Goal: Task Accomplishment & Management: Use online tool/utility

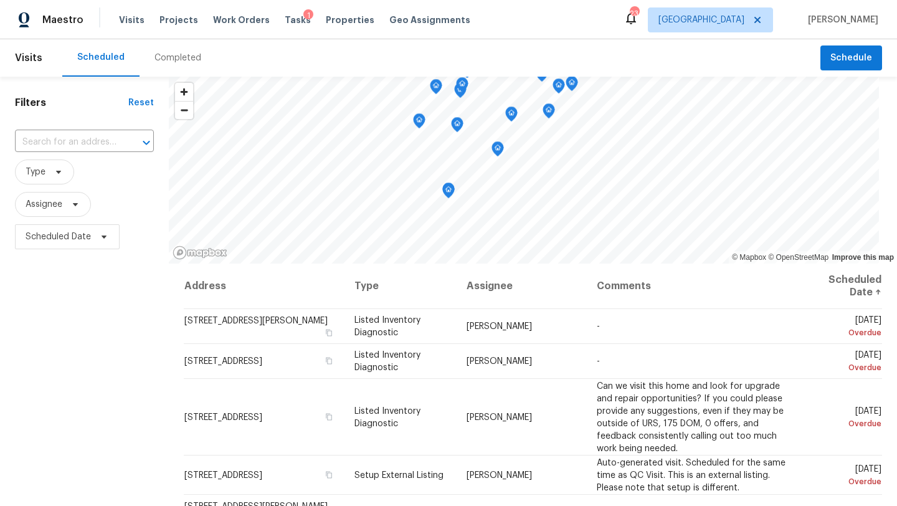
click at [272, 21] on div "Visits Projects Work Orders Tasks 1 Properties Geo Assignments" at bounding box center [302, 19] width 366 height 25
click at [285, 20] on span "Tasks" at bounding box center [298, 20] width 26 height 9
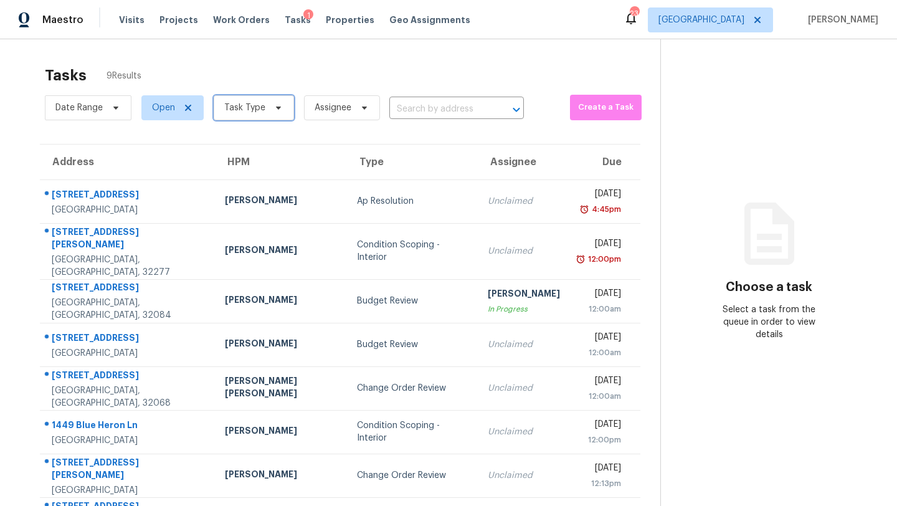
click at [245, 107] on span "Task Type" at bounding box center [244, 108] width 41 height 12
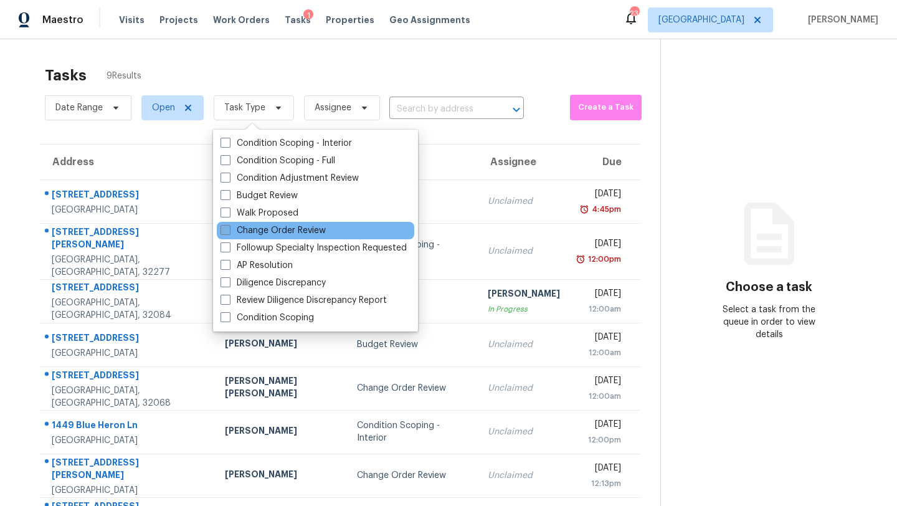
click at [274, 226] on label "Change Order Review" at bounding box center [273, 230] width 105 height 12
click at [229, 226] on input "Change Order Review" at bounding box center [225, 228] width 8 height 8
checkbox input "true"
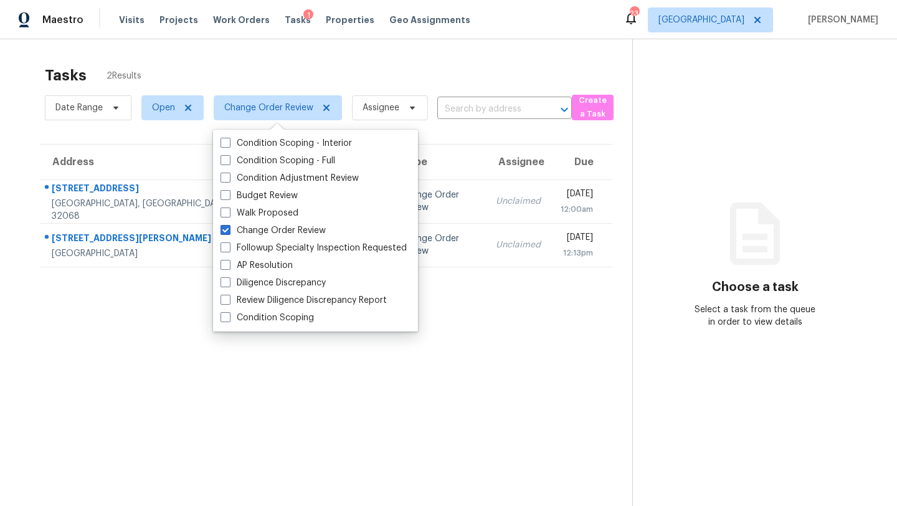
click at [259, 336] on section "Tasks 2 Results Date Range Open Change Order Review Assignee ​ Create a Task Ad…" at bounding box center [326, 302] width 612 height 486
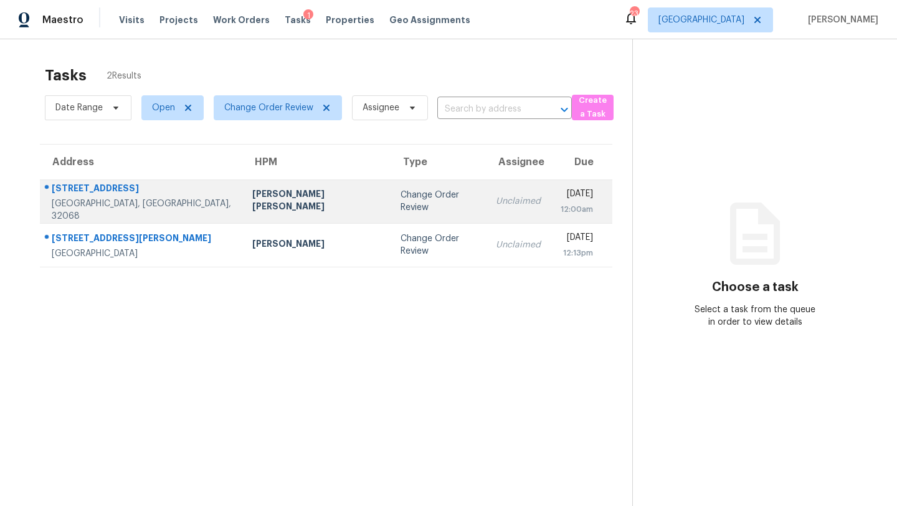
click at [272, 198] on div "[PERSON_NAME] [PERSON_NAME]" at bounding box center [316, 202] width 128 height 28
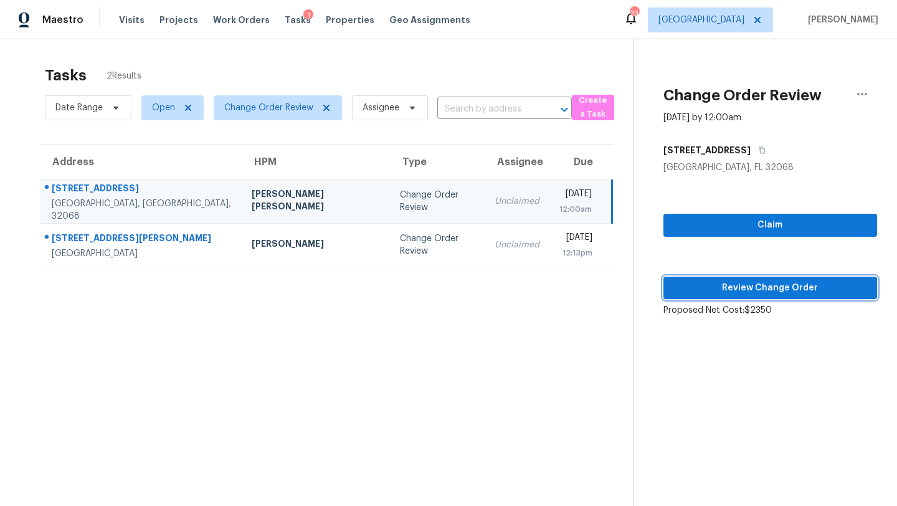
click at [711, 284] on span "Review Change Order" at bounding box center [770, 288] width 194 height 16
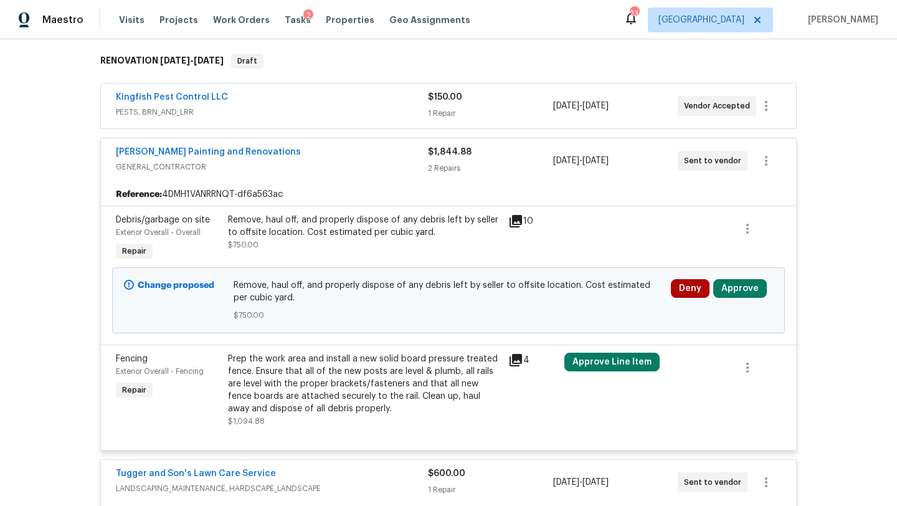
scroll to position [207, 0]
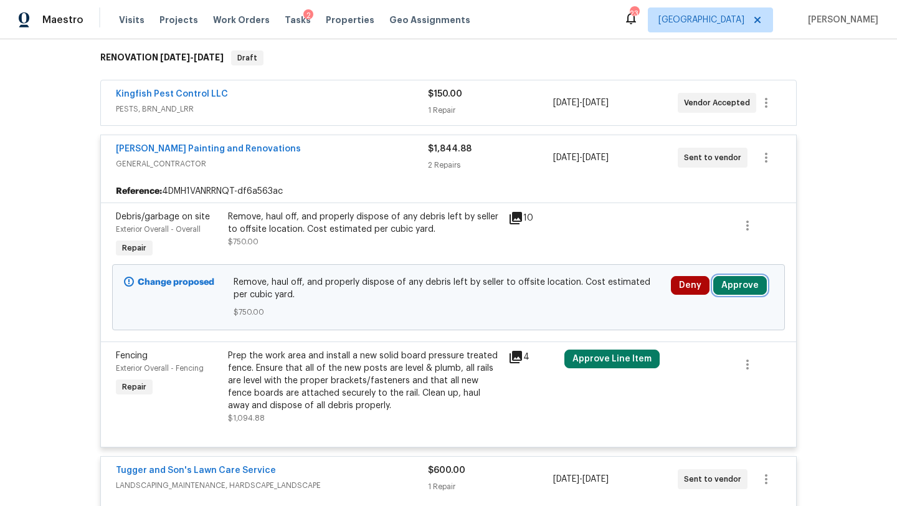
click at [743, 281] on button "Approve" at bounding box center [740, 285] width 54 height 19
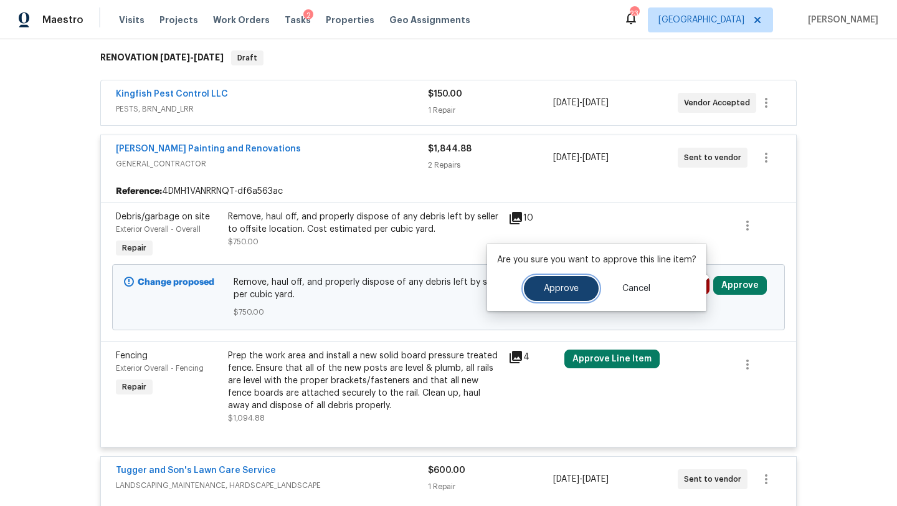
click at [558, 288] on span "Approve" at bounding box center [561, 288] width 35 height 9
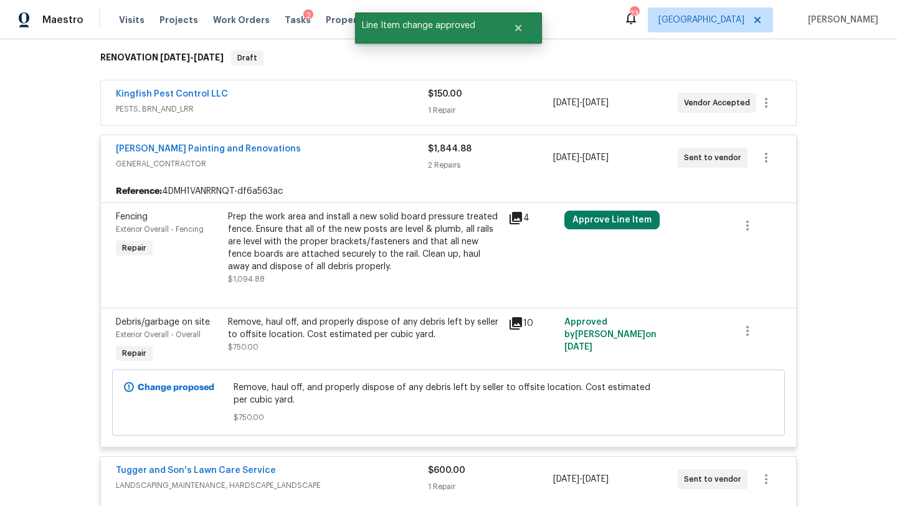
scroll to position [210, 0]
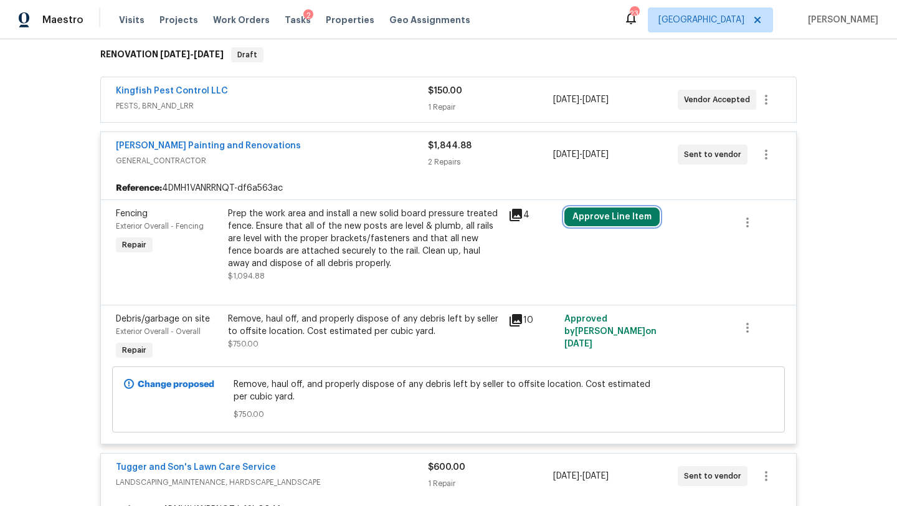
click at [606, 212] on button "Approve Line Item" at bounding box center [611, 216] width 95 height 19
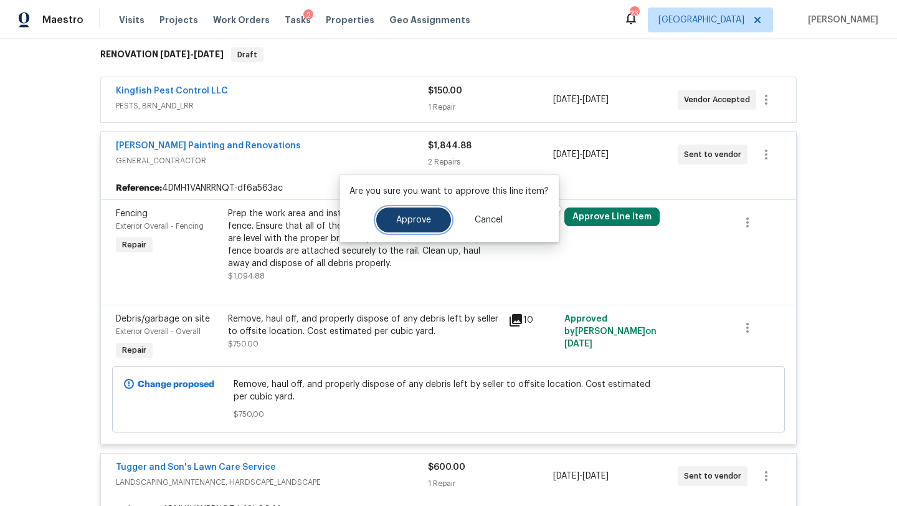
click at [434, 222] on button "Approve" at bounding box center [413, 219] width 75 height 25
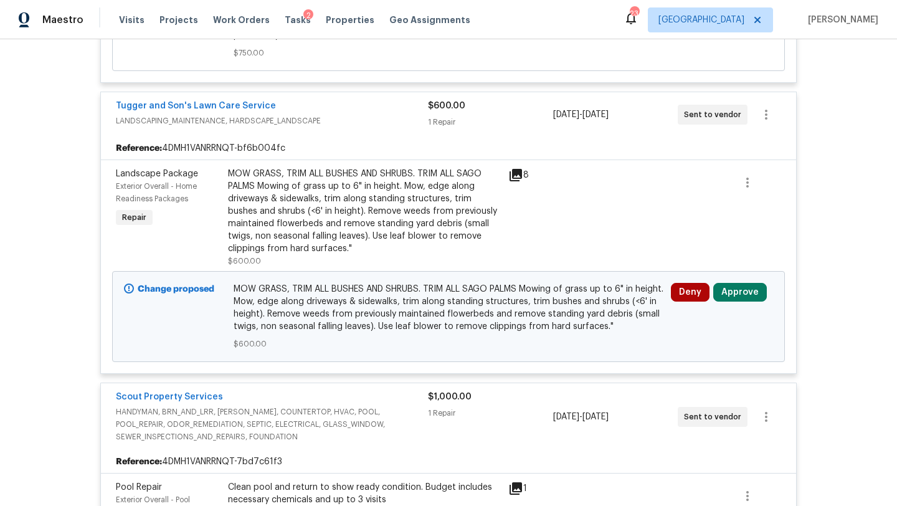
scroll to position [572, 0]
click at [728, 282] on button "Approve" at bounding box center [740, 291] width 54 height 19
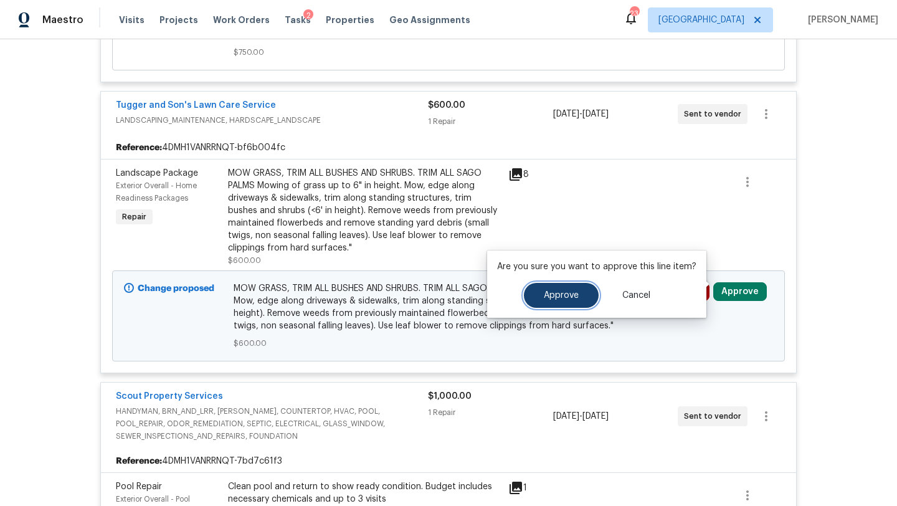
click at [573, 289] on button "Approve" at bounding box center [561, 295] width 75 height 25
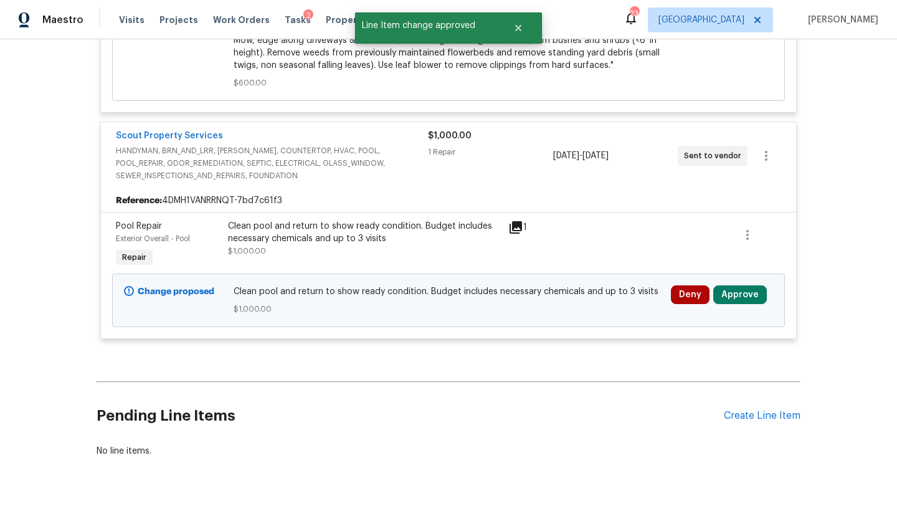
scroll to position [861, 0]
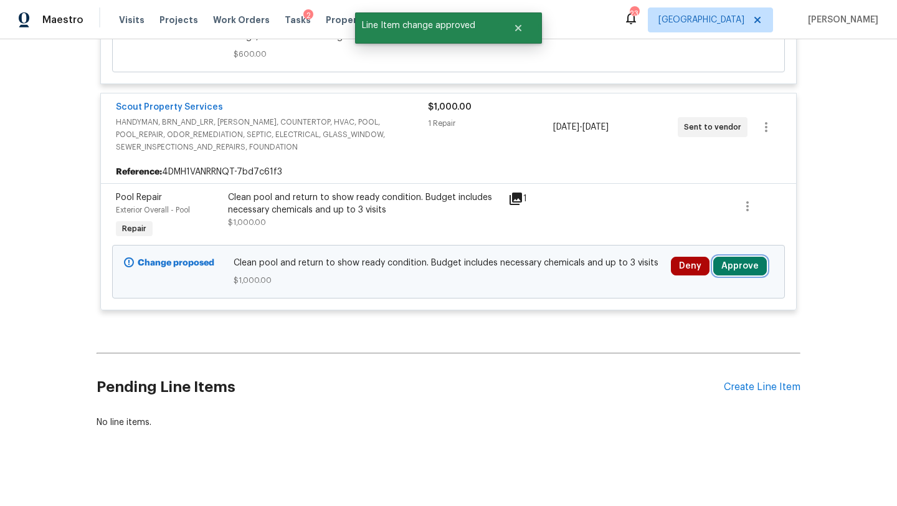
click at [727, 261] on button "Approve" at bounding box center [740, 266] width 54 height 19
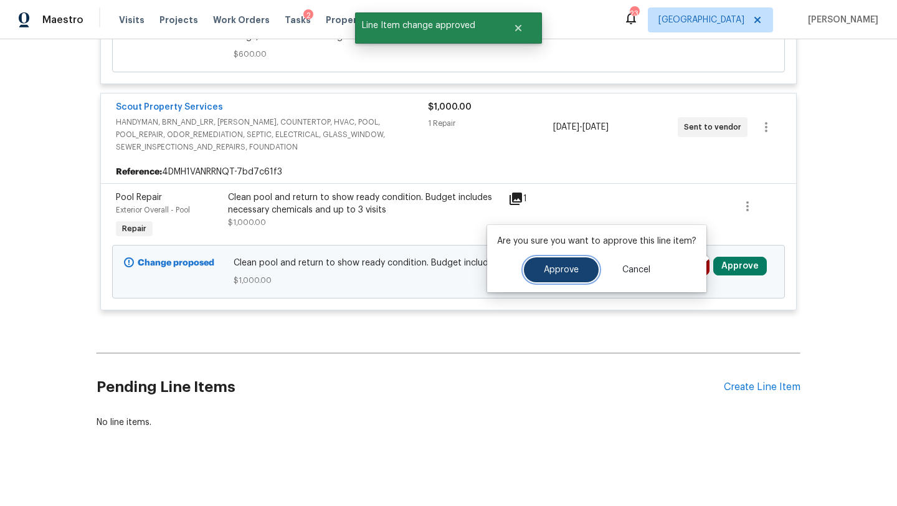
click at [553, 280] on button "Approve" at bounding box center [561, 269] width 75 height 25
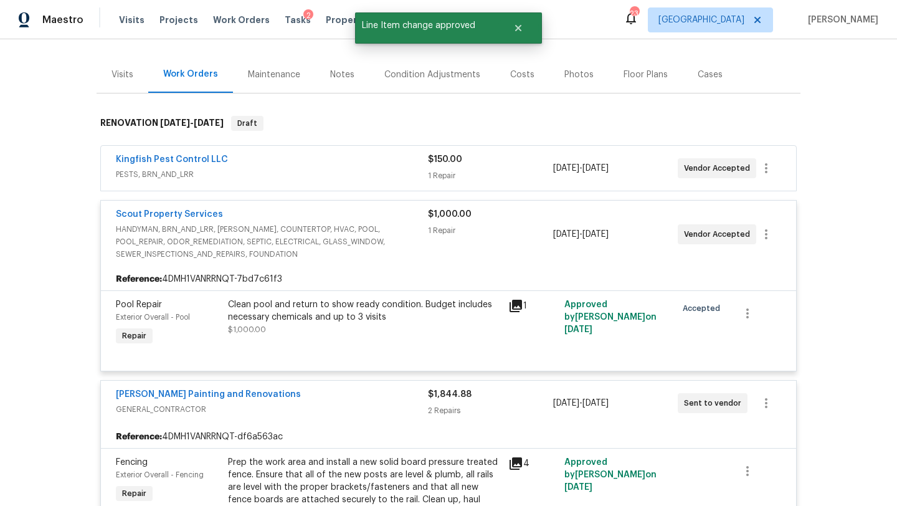
scroll to position [0, 0]
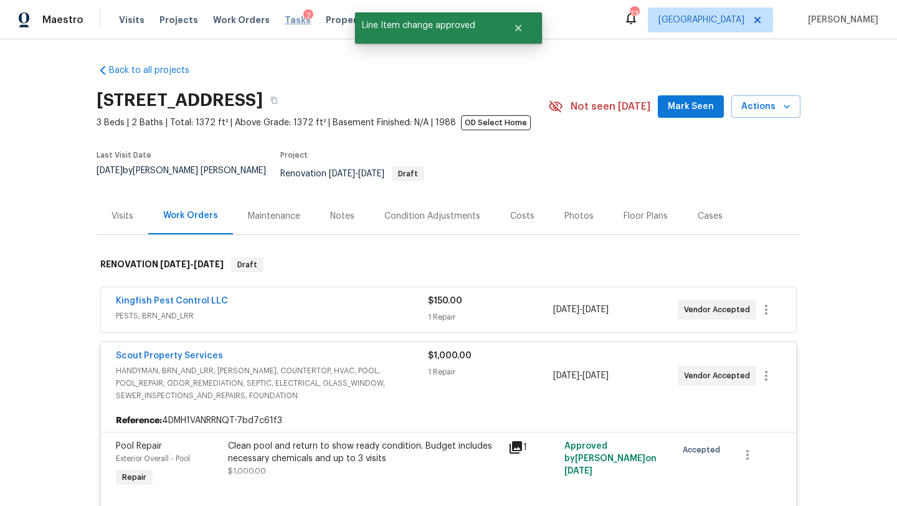
click at [285, 17] on span "Tasks" at bounding box center [298, 20] width 26 height 9
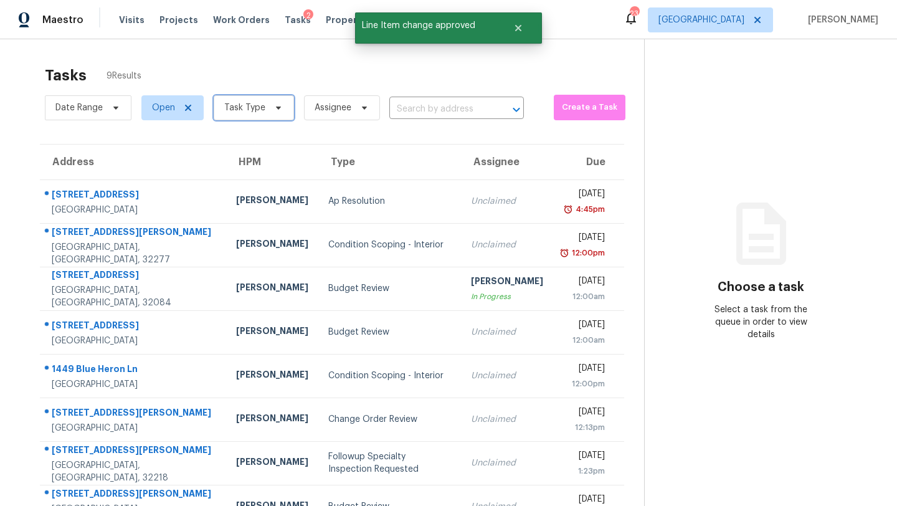
click at [262, 114] on span "Task Type" at bounding box center [254, 107] width 80 height 25
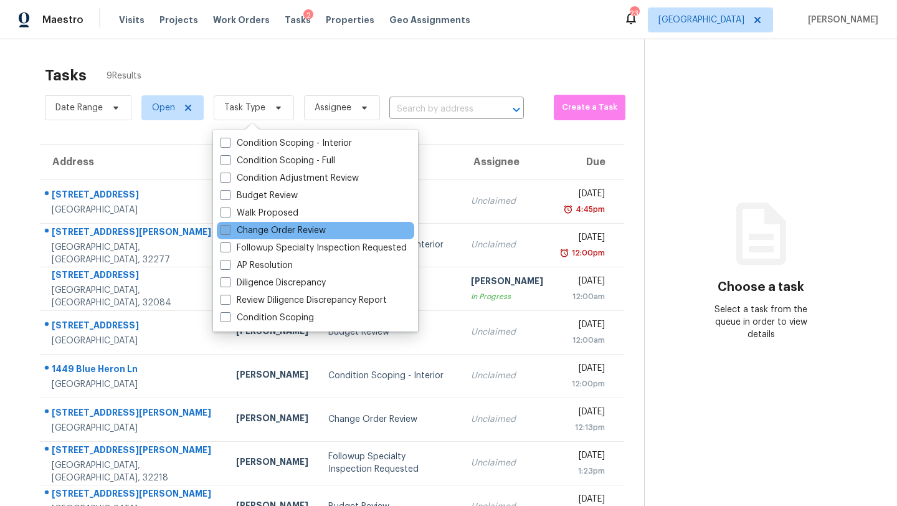
click at [283, 227] on label "Change Order Review" at bounding box center [273, 230] width 105 height 12
click at [229, 227] on input "Change Order Review" at bounding box center [225, 228] width 8 height 8
checkbox input "true"
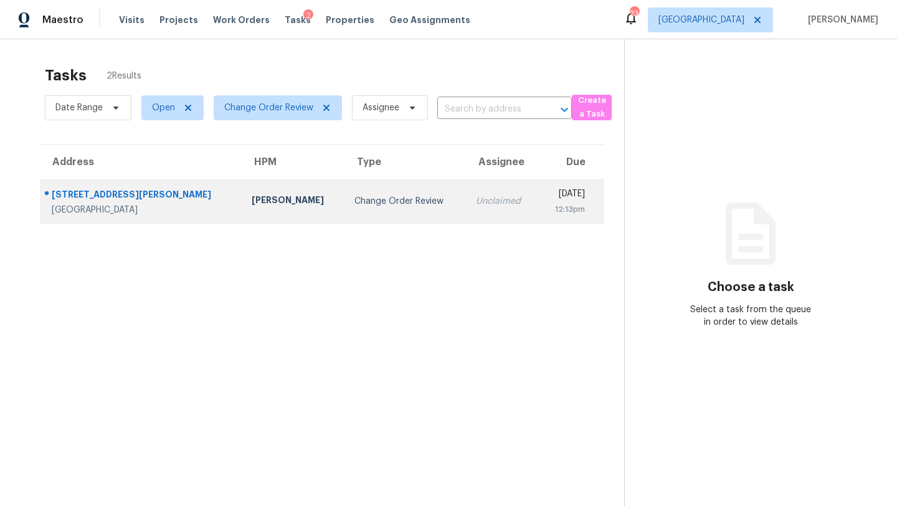
click at [345, 209] on td "Change Order Review" at bounding box center [405, 201] width 121 height 44
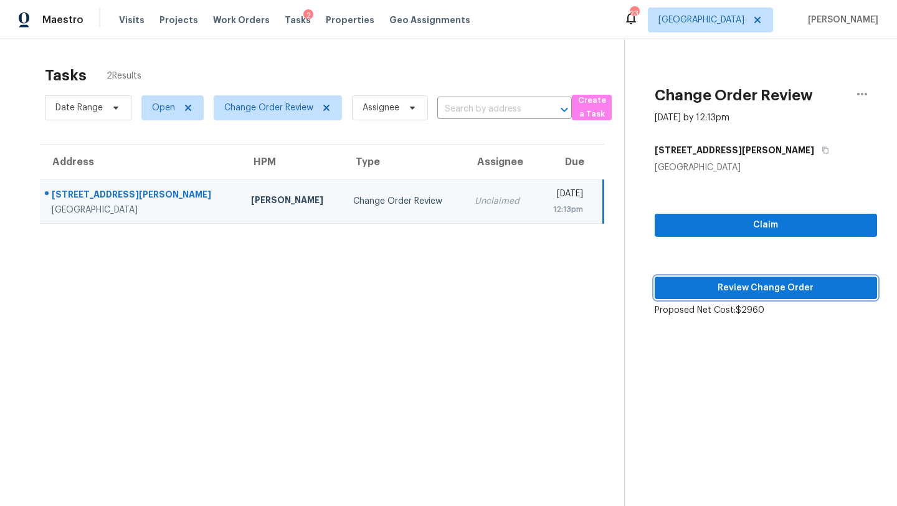
click at [758, 287] on span "Review Change Order" at bounding box center [766, 288] width 202 height 16
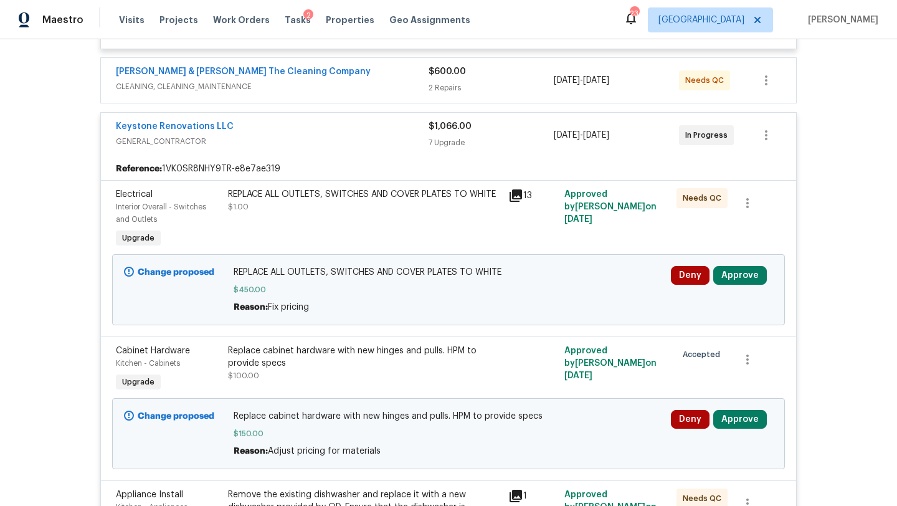
scroll to position [567, 0]
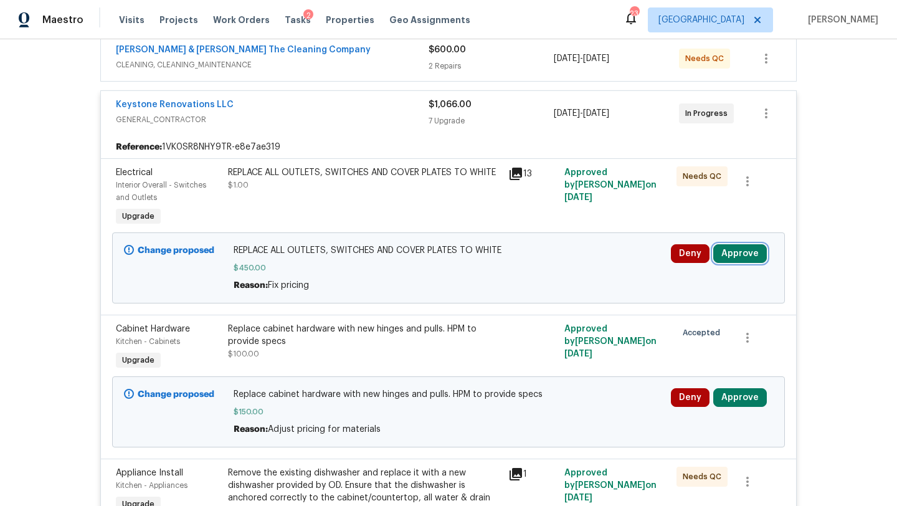
click at [733, 246] on button "Approve" at bounding box center [740, 253] width 54 height 19
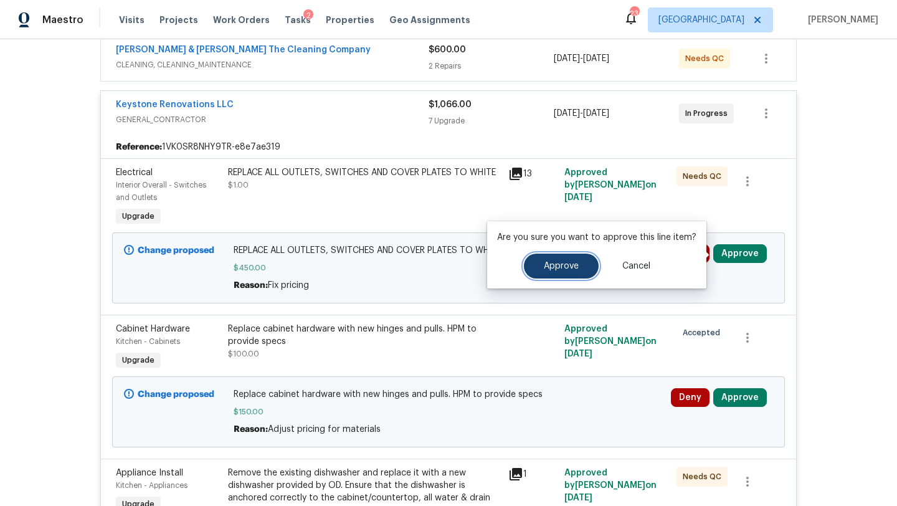
click at [524, 260] on button "Approve" at bounding box center [561, 266] width 75 height 25
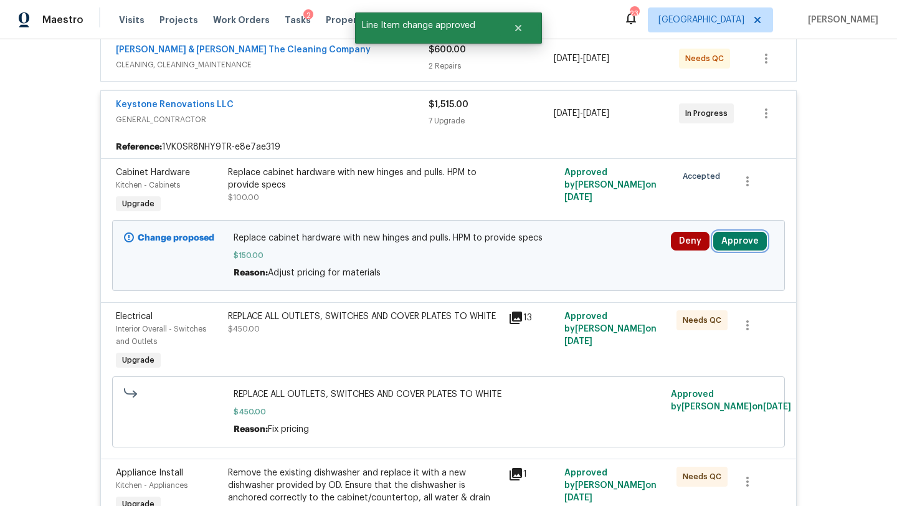
click at [730, 239] on button "Approve" at bounding box center [740, 241] width 54 height 19
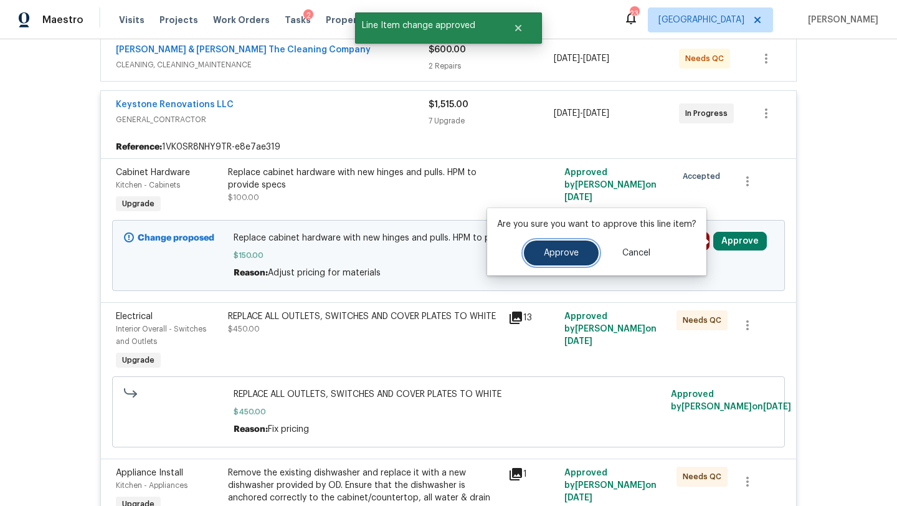
click at [549, 255] on span "Approve" at bounding box center [561, 253] width 35 height 9
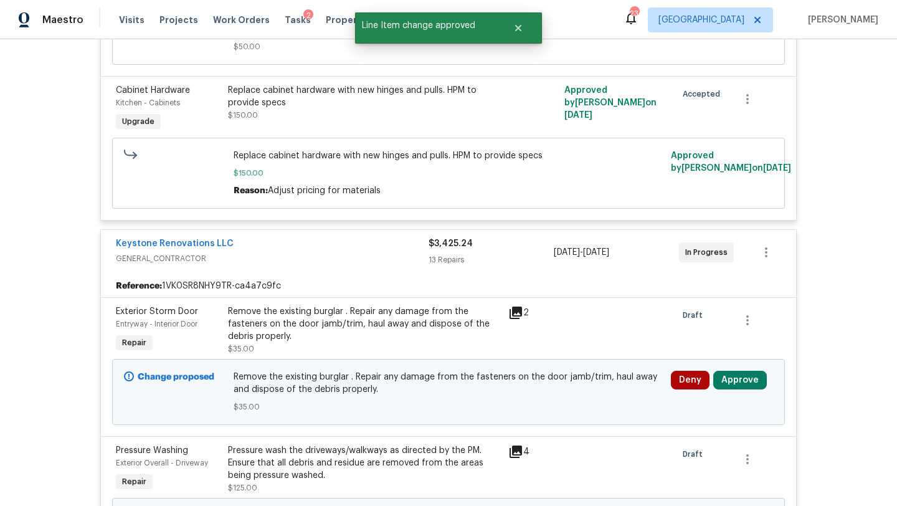
scroll to position [1771, 0]
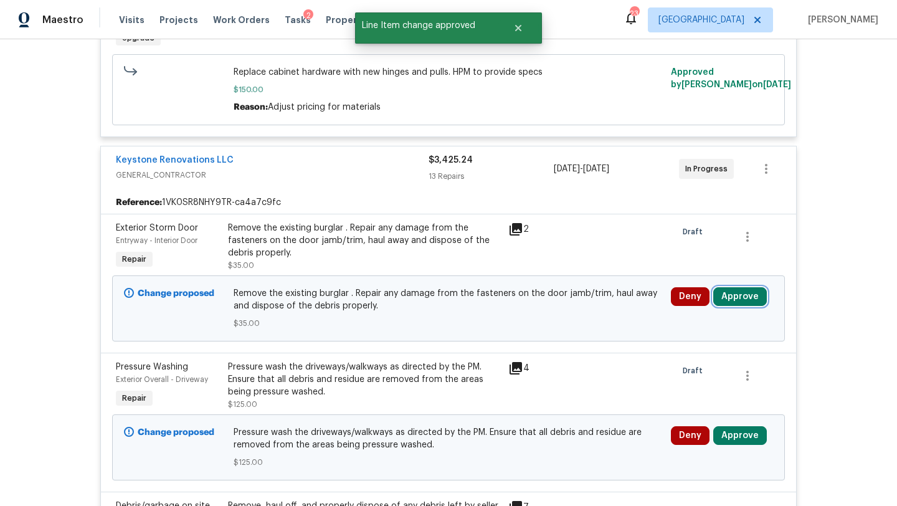
click at [739, 306] on button "Approve" at bounding box center [740, 296] width 54 height 19
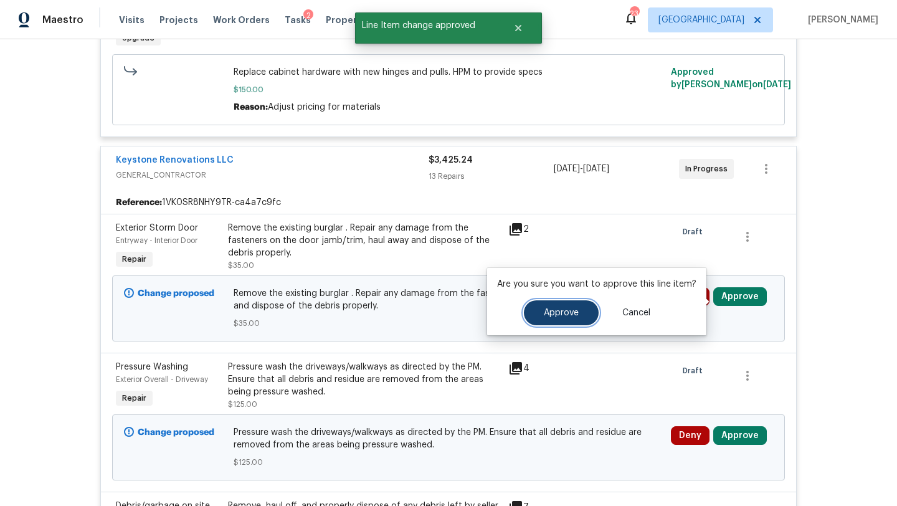
click at [551, 316] on span "Approve" at bounding box center [561, 312] width 35 height 9
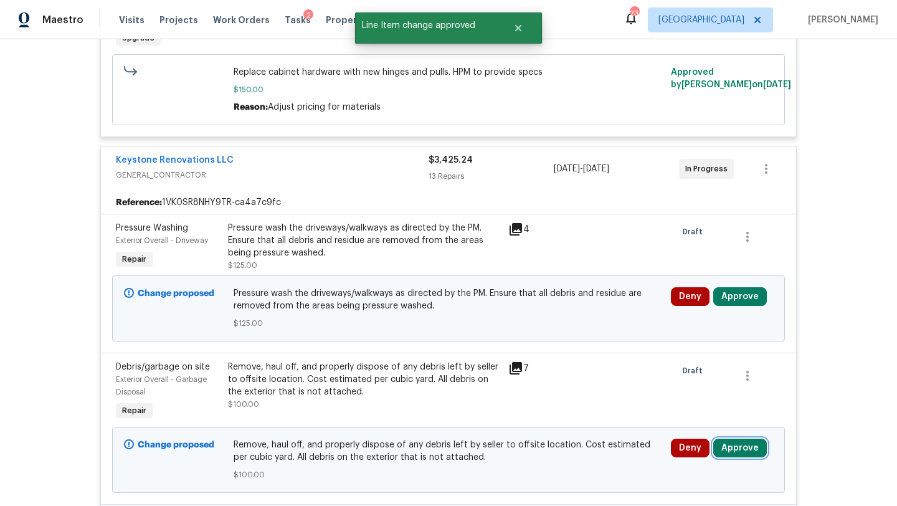
click at [748, 453] on button "Approve" at bounding box center [740, 448] width 54 height 19
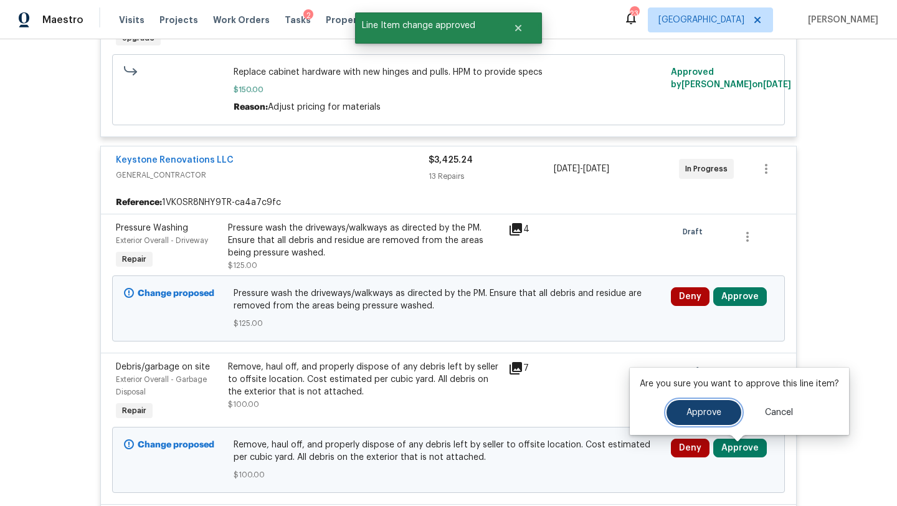
click at [693, 410] on span "Approve" at bounding box center [704, 412] width 35 height 9
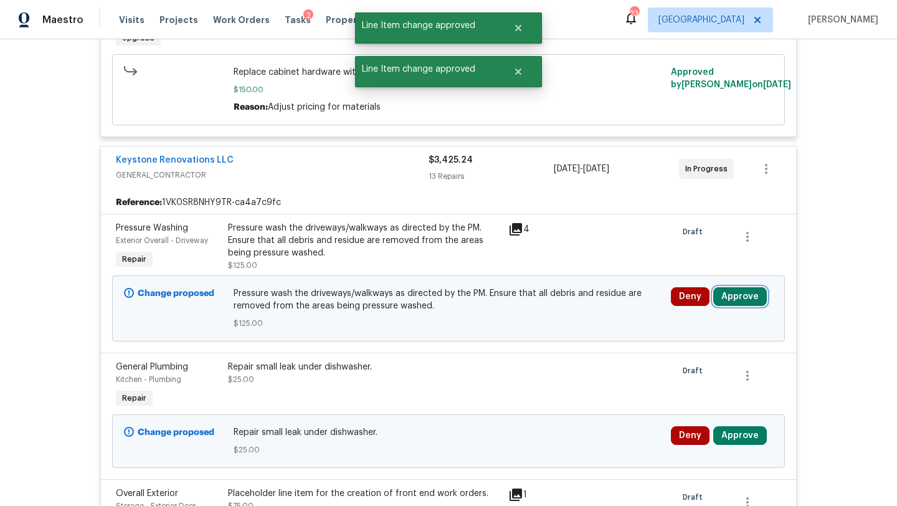
click at [740, 301] on button "Approve" at bounding box center [740, 296] width 54 height 19
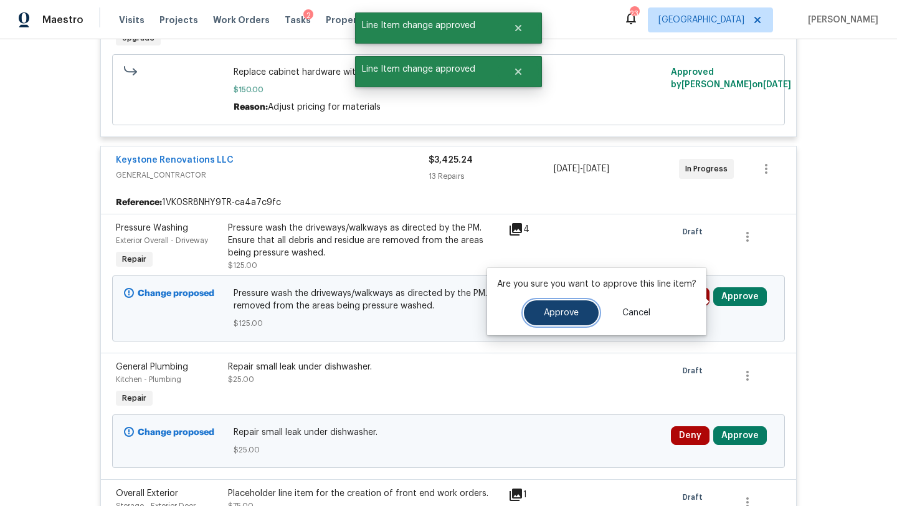
click at [562, 316] on span "Approve" at bounding box center [561, 312] width 35 height 9
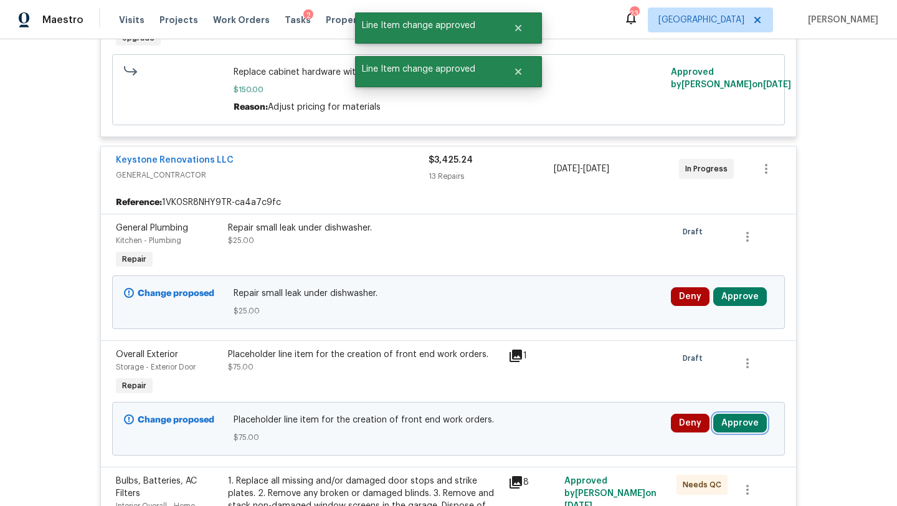
click at [746, 430] on button "Approve" at bounding box center [740, 423] width 54 height 19
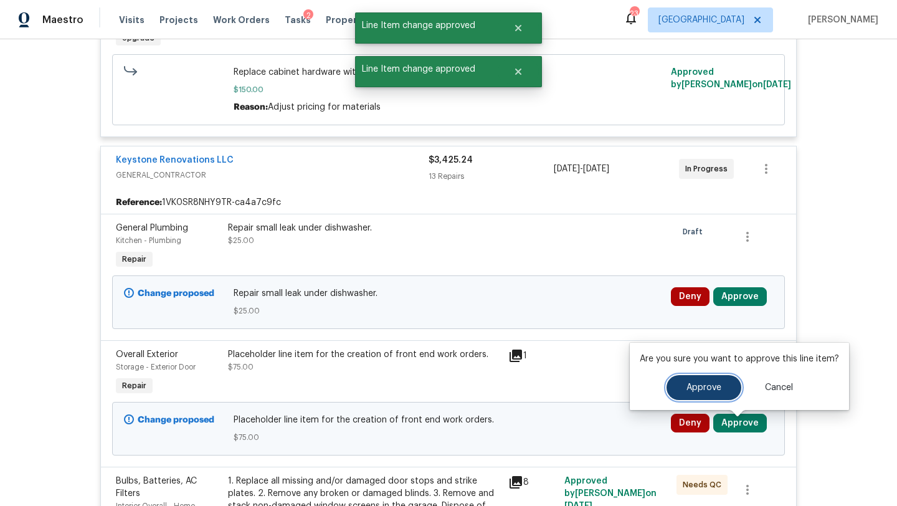
click at [694, 397] on button "Approve" at bounding box center [704, 387] width 75 height 25
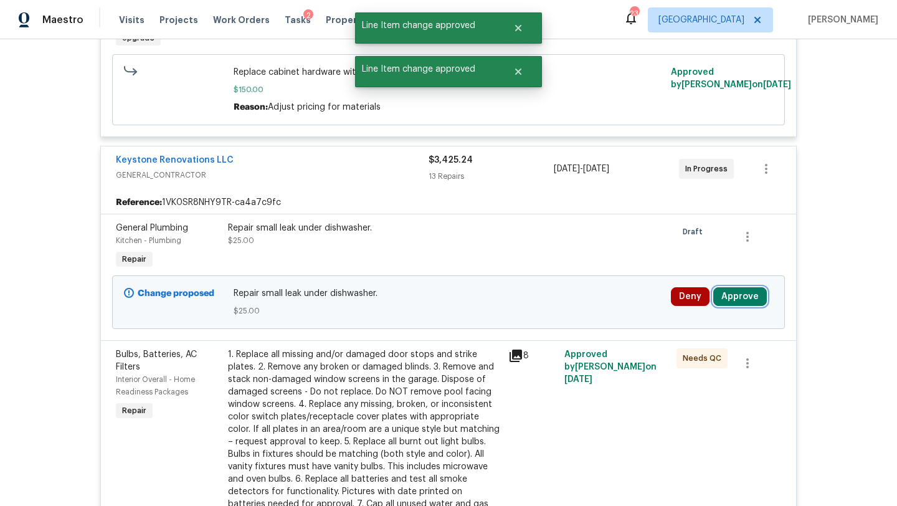
click at [735, 305] on button "Approve" at bounding box center [740, 296] width 54 height 19
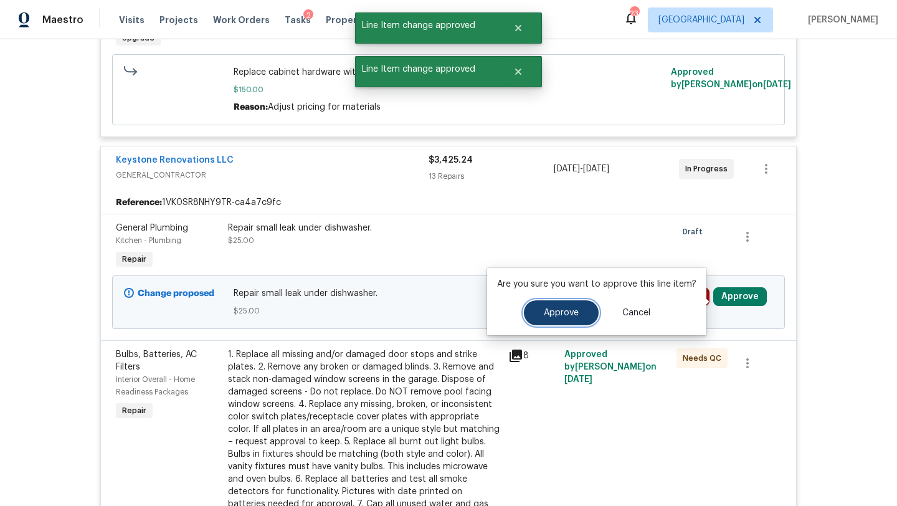
click at [584, 318] on button "Approve" at bounding box center [561, 312] width 75 height 25
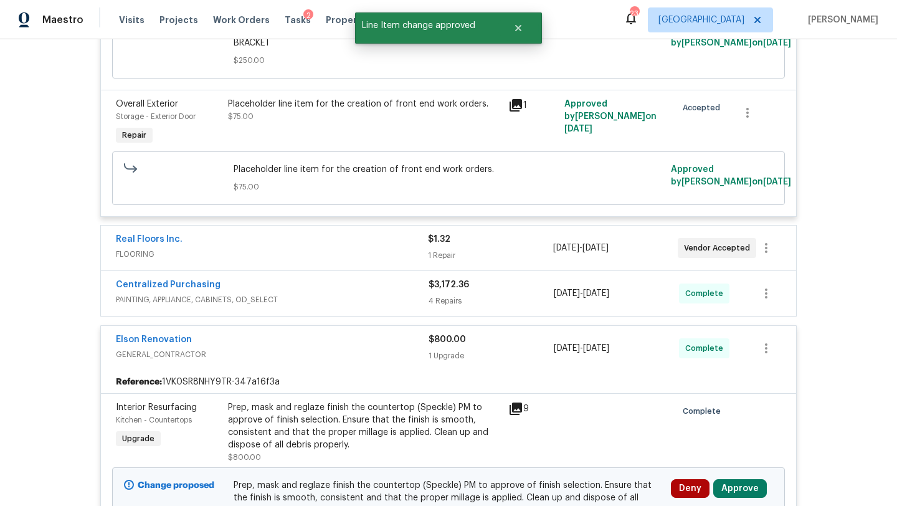
scroll to position [4393, 0]
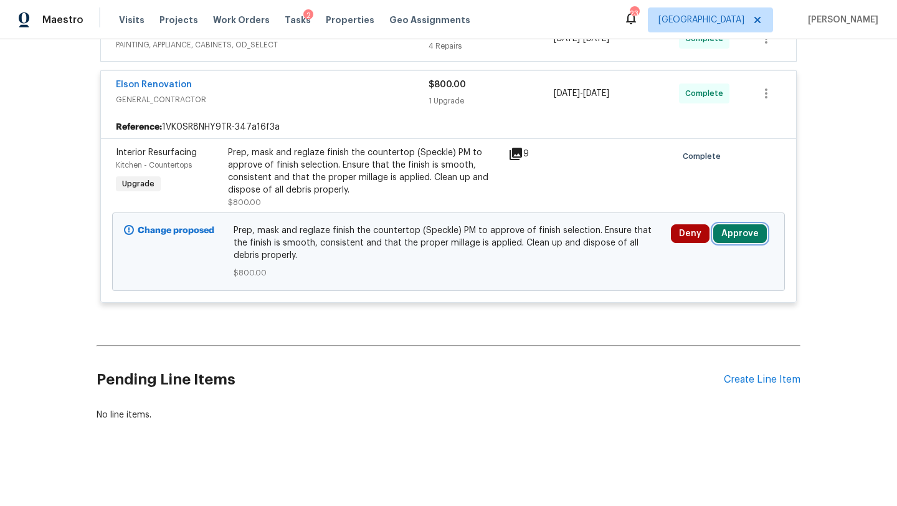
click at [725, 232] on button "Approve" at bounding box center [740, 233] width 54 height 19
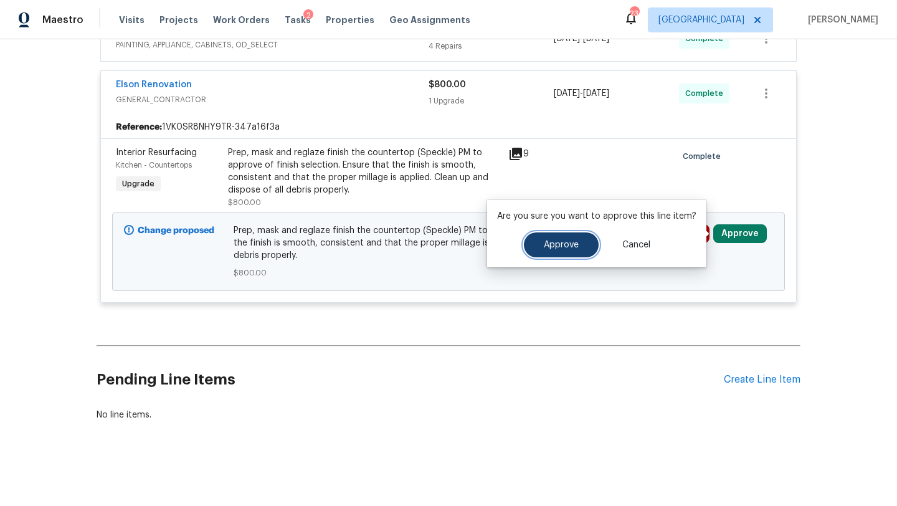
click at [529, 239] on button "Approve" at bounding box center [561, 244] width 75 height 25
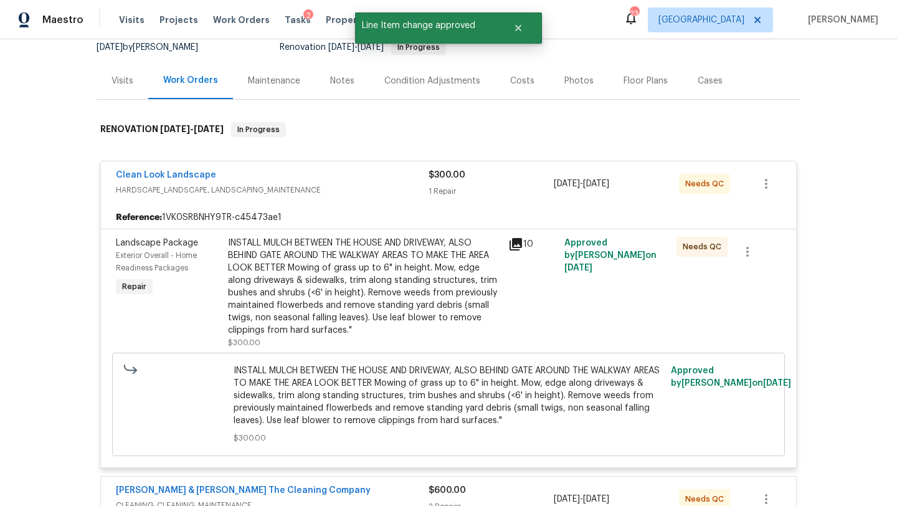
scroll to position [0, 0]
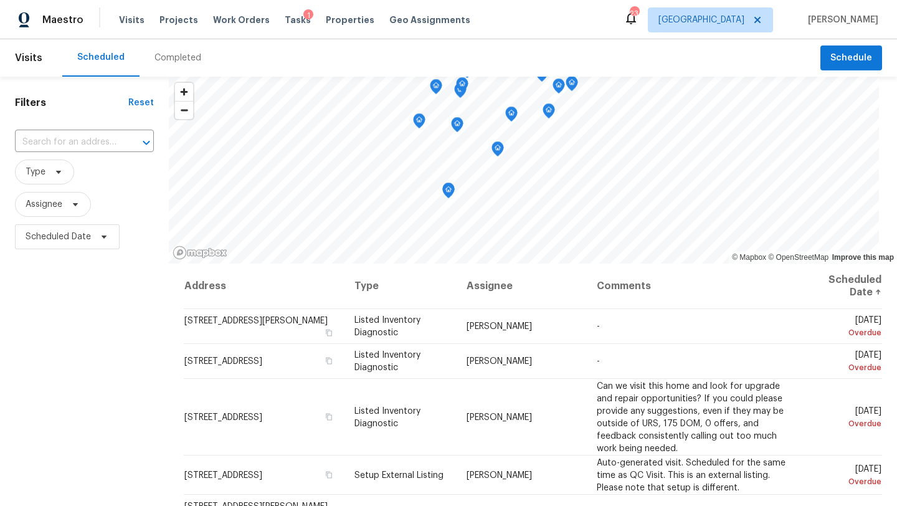
click at [303, 21] on div "1" at bounding box center [308, 15] width 10 height 12
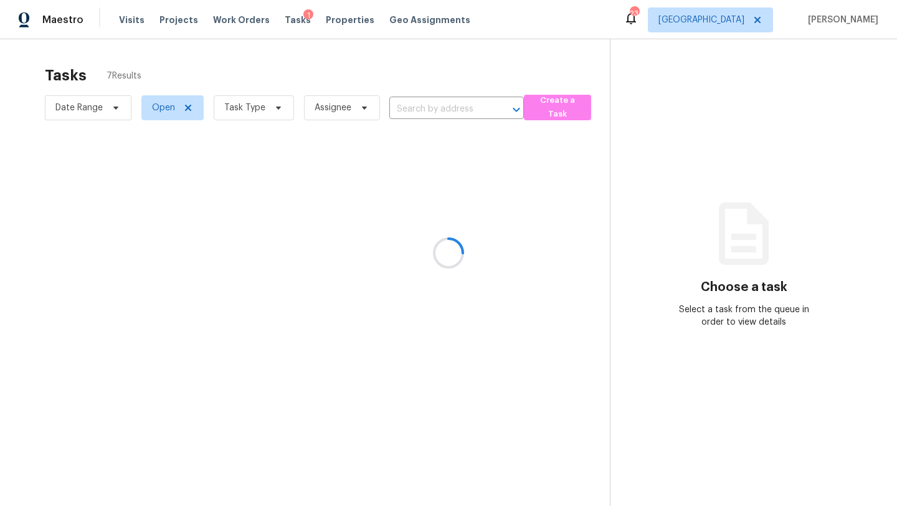
click at [247, 107] on div at bounding box center [448, 253] width 897 height 506
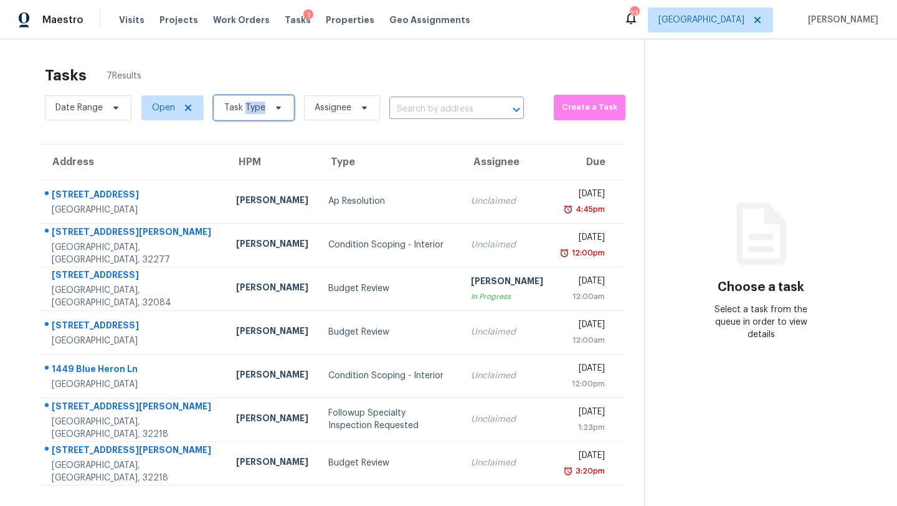
click at [247, 107] on span "Task Type" at bounding box center [244, 108] width 41 height 12
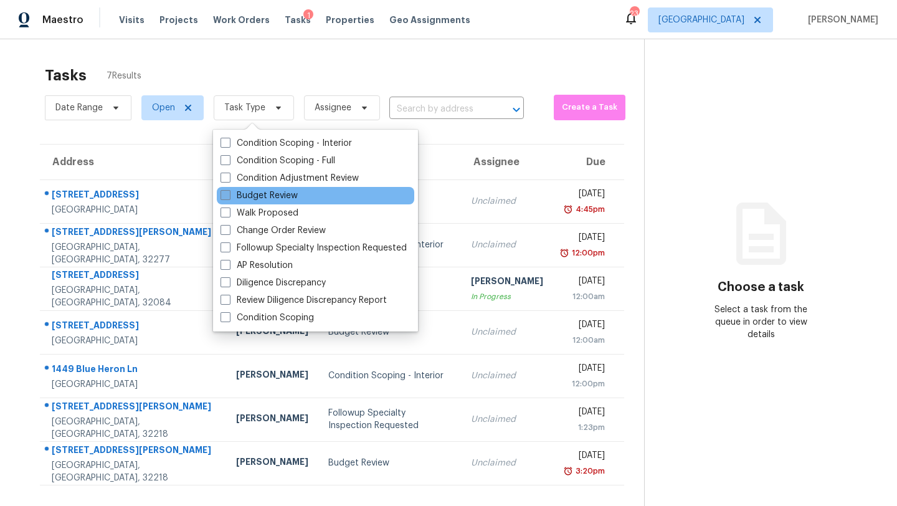
click at [269, 199] on label "Budget Review" at bounding box center [259, 195] width 77 height 12
click at [229, 197] on input "Budget Review" at bounding box center [225, 193] width 8 height 8
checkbox input "true"
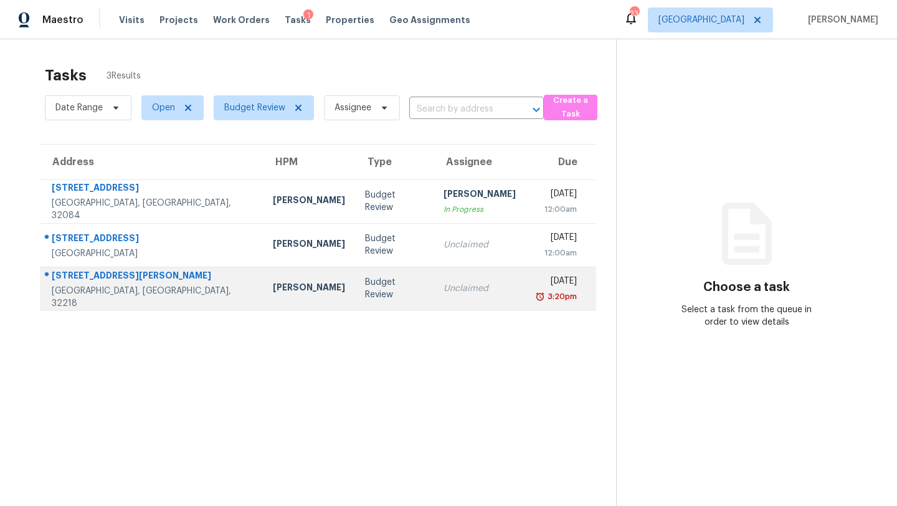
click at [454, 280] on td "Unclaimed" at bounding box center [480, 289] width 92 height 44
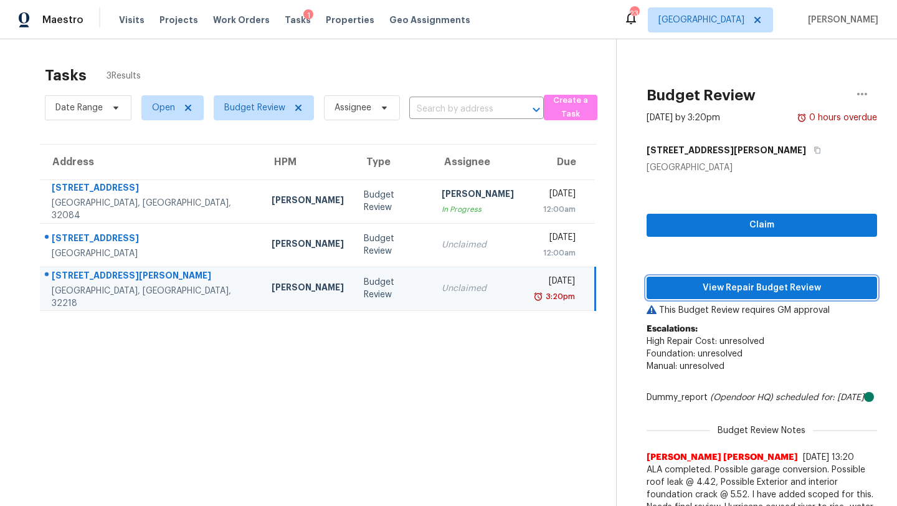
click at [747, 290] on span "View Repair Budget Review" at bounding box center [762, 288] width 211 height 16
